Goal: Transaction & Acquisition: Purchase product/service

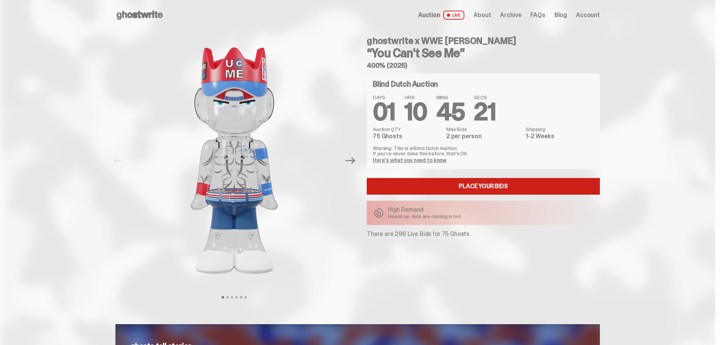
click at [457, 184] on link "Place your Bids" at bounding box center [483, 186] width 233 height 17
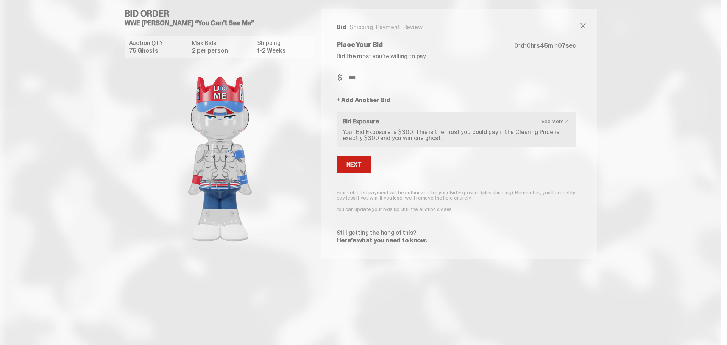
type input "***"
click at [350, 160] on button "Next" at bounding box center [354, 164] width 35 height 17
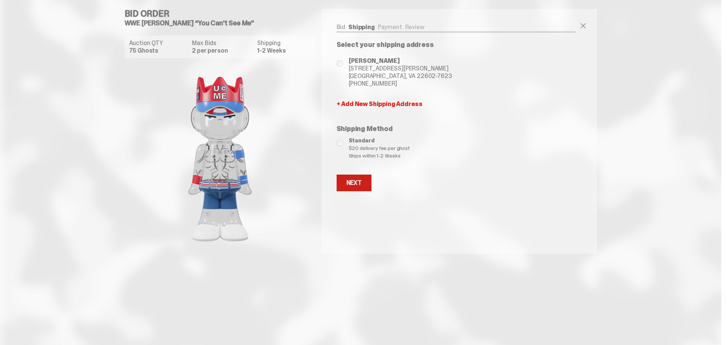
click at [351, 181] on div "Next" at bounding box center [353, 183] width 15 height 6
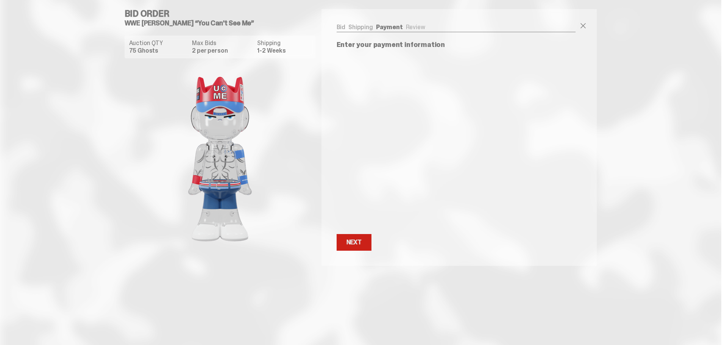
click at [345, 246] on button "Next Next" at bounding box center [354, 242] width 35 height 17
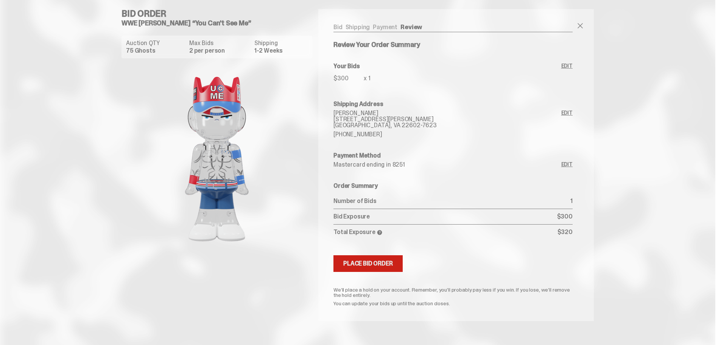
click at [385, 261] on div "Place Bid Order" at bounding box center [368, 263] width 50 height 6
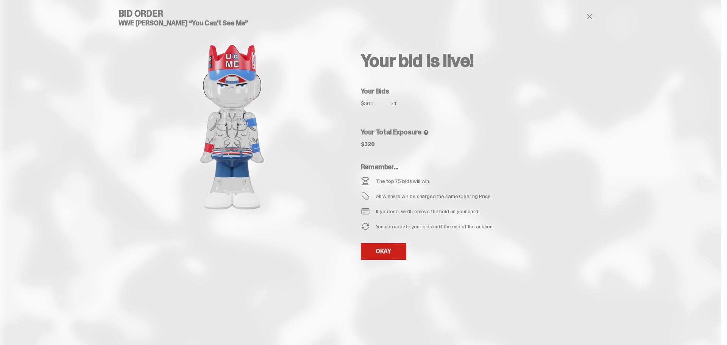
click at [380, 247] on link "OKAY" at bounding box center [383, 251] width 45 height 17
